Goal: Task Accomplishment & Management: Complete application form

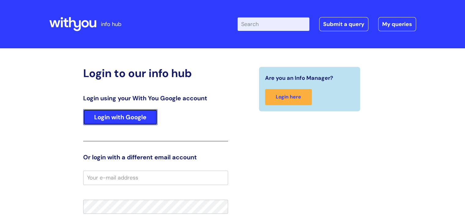
click at [108, 115] on link "Login with Google" at bounding box center [120, 117] width 74 height 16
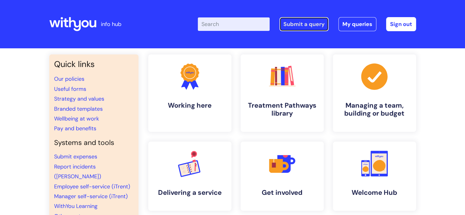
click at [305, 25] on link "Submit a query" at bounding box center [303, 24] width 49 height 14
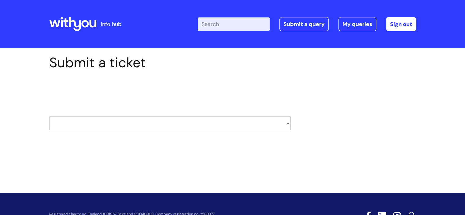
click at [287, 123] on select "HR / People IT and Support Clinical Drug Alerts Finance Accounts Data Support T…" at bounding box center [169, 123] width 241 height 14
select select "external_communications"
click at [49, 116] on select "HR / People IT and Support Clinical Drug Alerts Finance Accounts Data Support T…" at bounding box center [169, 123] width 241 height 14
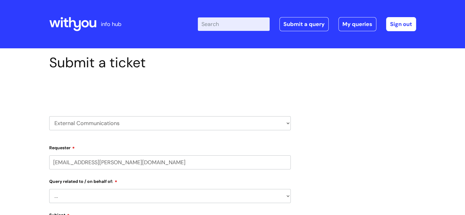
select select "80004286550"
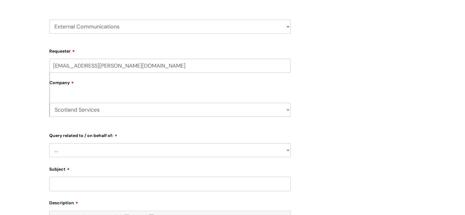
scroll to position [97, 0]
click at [289, 25] on select "HR / People IT and Support Clinical Drug Alerts Finance Accounts Data Support T…" at bounding box center [169, 26] width 241 height 14
click at [49, 19] on select "HR / People IT and Support Clinical Drug Alerts Finance Accounts Data Support T…" at bounding box center [169, 26] width 241 height 14
click at [286, 152] on select "... Brand or Brand Centre Website Queries (all regions) All Scottish Services I…" at bounding box center [169, 149] width 241 height 14
select select "All Scottish Services"
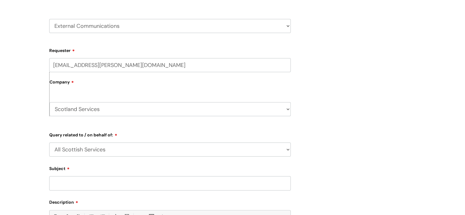
click at [49, 142] on select "... Brand or Brand Centre Website Queries (all regions) All Scottish Services I…" at bounding box center [169, 149] width 241 height 14
click at [285, 183] on select "... Press/Media support Social Media support Marketing materials Crisis communi…" at bounding box center [172, 181] width 236 height 14
select select "Marketing materials"
click at [54, 174] on select "... Press/Media support Social Media support Marketing materials Crisis communi…" at bounding box center [172, 181] width 236 height 14
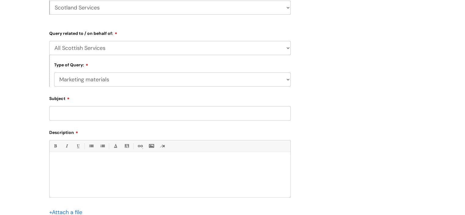
scroll to position [243, 0]
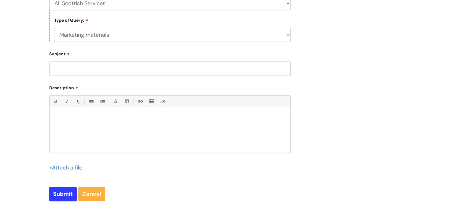
click at [89, 66] on input "Subject" at bounding box center [169, 68] width 241 height 14
type input "Nitizine testing posters"
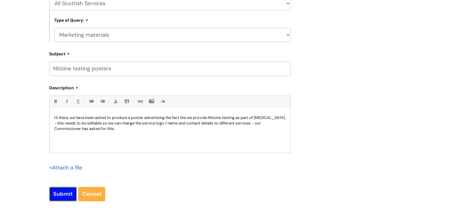
click at [62, 196] on input "Submit" at bounding box center [62, 194] width 27 height 14
type input "Please Wait..."
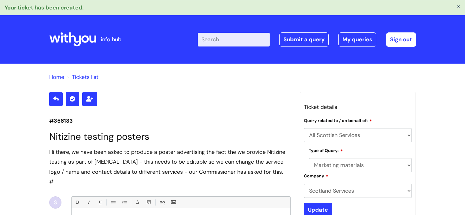
select select "All Scottish Services"
select select "Marketing materials"
